Goal: Ask a question

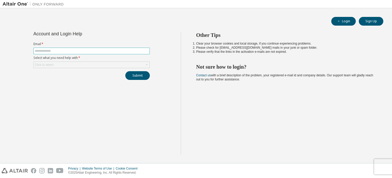
click at [131, 52] on input "text" at bounding box center [92, 51] width 114 height 4
click at [149, 53] on span at bounding box center [91, 51] width 116 height 7
click at [144, 50] on input "text" at bounding box center [92, 51] width 114 height 4
type input "**********"
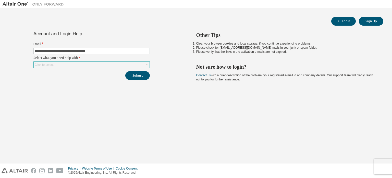
click at [146, 65] on icon at bounding box center [146, 64] width 5 height 5
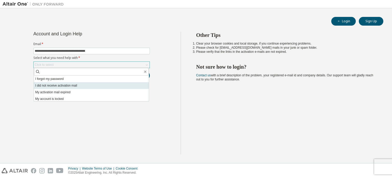
scroll to position [14, 0]
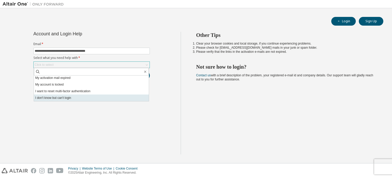
click at [73, 97] on li "I don't know but can't login" at bounding box center [91, 97] width 115 height 7
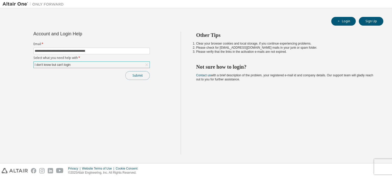
click at [137, 73] on button "Submit" at bounding box center [137, 75] width 25 height 9
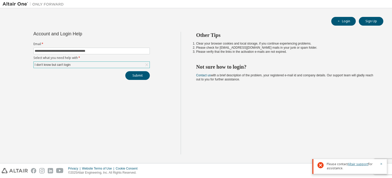
click at [359, 165] on link "Altair support" at bounding box center [358, 163] width 20 height 4
click at [288, 132] on div "Other Tips Clear your browser cookies and local storage, if you continue experi…" at bounding box center [285, 93] width 209 height 122
